Goal: Information Seeking & Learning: Understand process/instructions

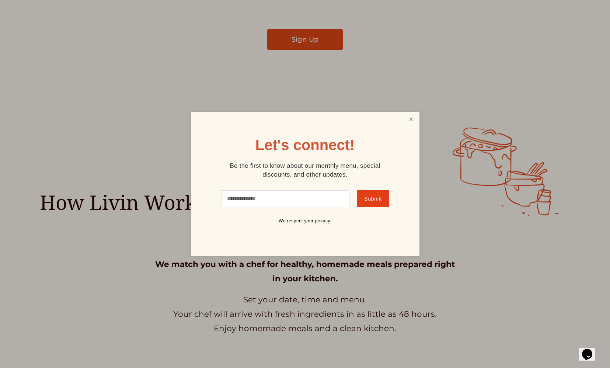
click at [408, 125] on link "Close" at bounding box center [411, 120] width 14 height 14
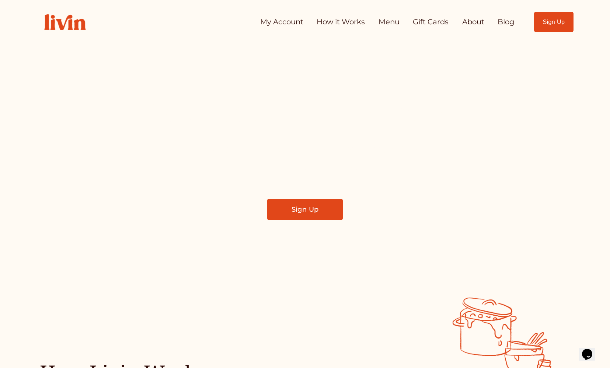
click at [391, 21] on link "Menu" at bounding box center [388, 22] width 21 height 15
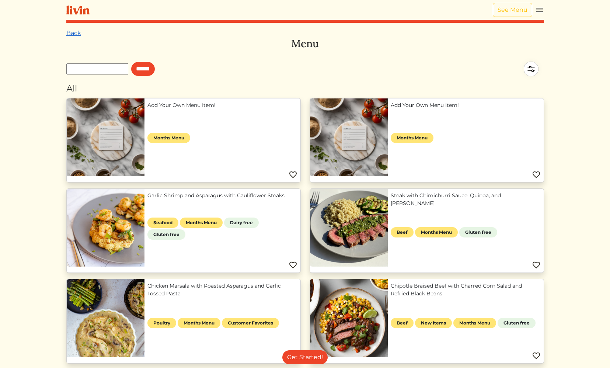
click at [76, 36] on link "Back" at bounding box center [73, 32] width 15 height 7
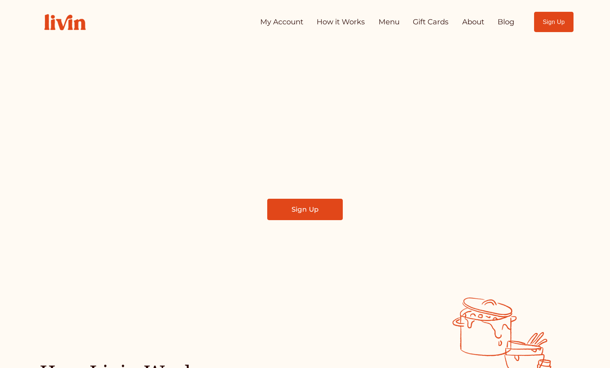
click at [330, 24] on link "How it Works" at bounding box center [340, 22] width 48 height 15
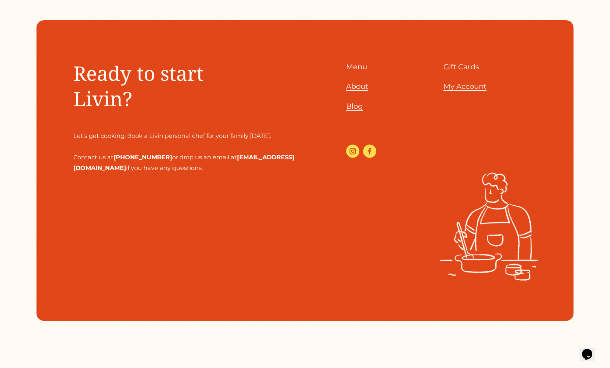
scroll to position [2552, 0]
